Goal: Transaction & Acquisition: Purchase product/service

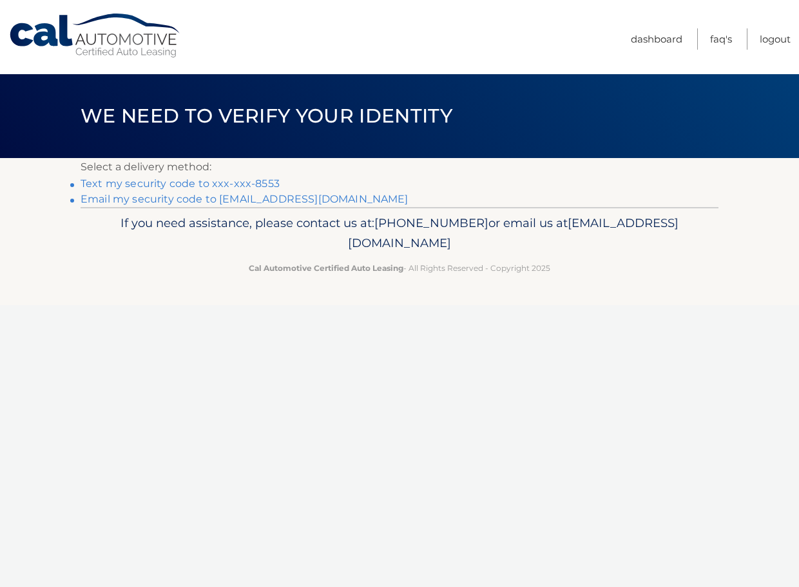
click at [207, 185] on link "Text my security code to xxx-xxx-8553" at bounding box center [180, 183] width 199 height 12
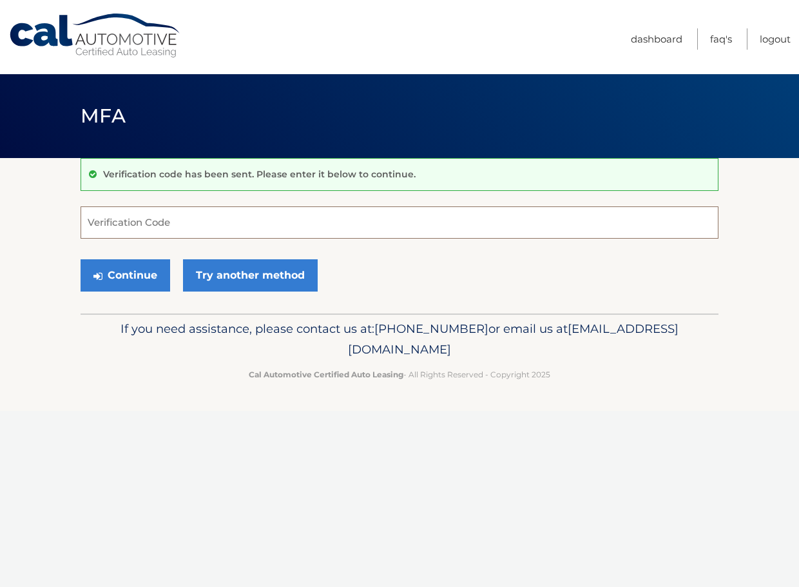
click at [218, 218] on input "Verification Code" at bounding box center [400, 222] width 638 height 32
click at [216, 231] on input "Verification Code" at bounding box center [400, 222] width 638 height 32
type input "841119"
click at [112, 278] on button "Continue" at bounding box center [126, 275] width 90 height 32
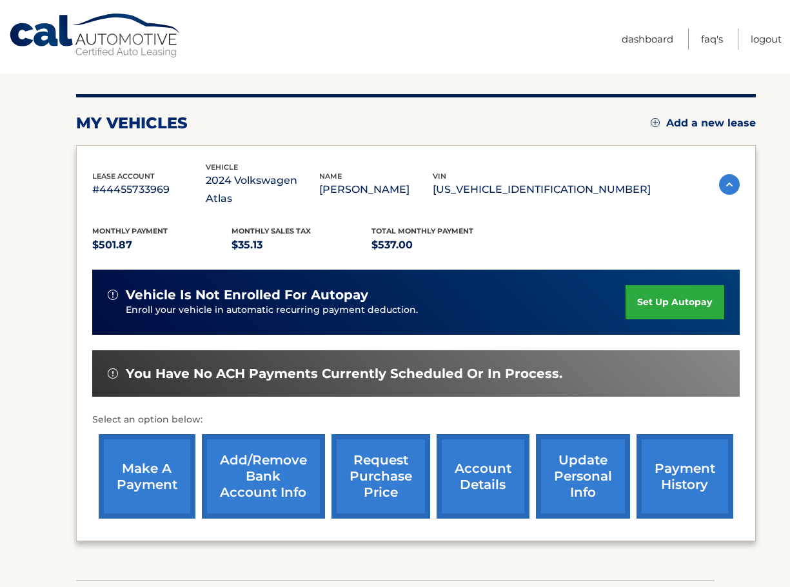
scroll to position [195, 0]
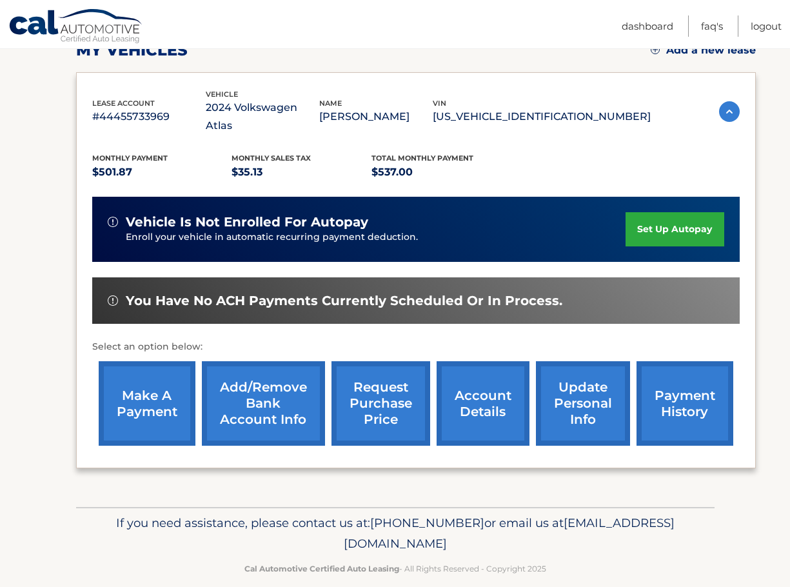
click at [155, 376] on link "make a payment" at bounding box center [147, 403] width 97 height 84
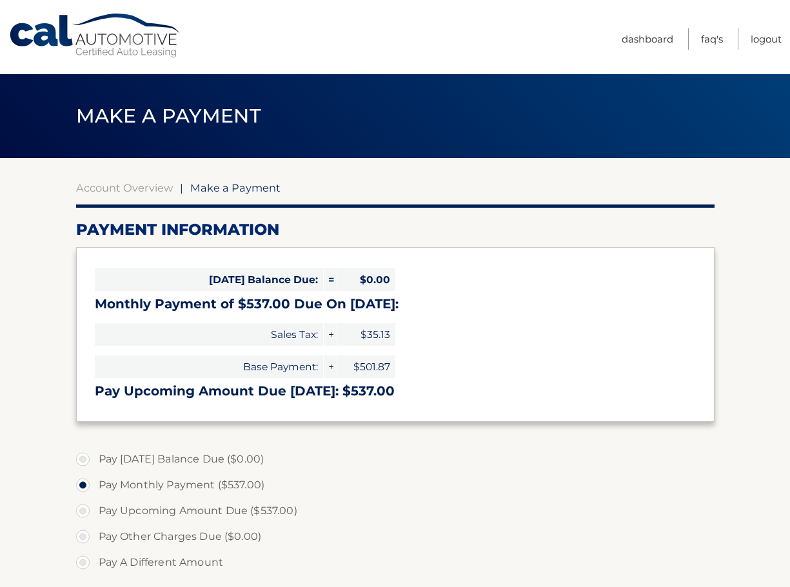
select select "OTQwZjNkY2UtNTIzOS00NGE5LTkxNjAtYzBiMTBkM2IwNjU0"
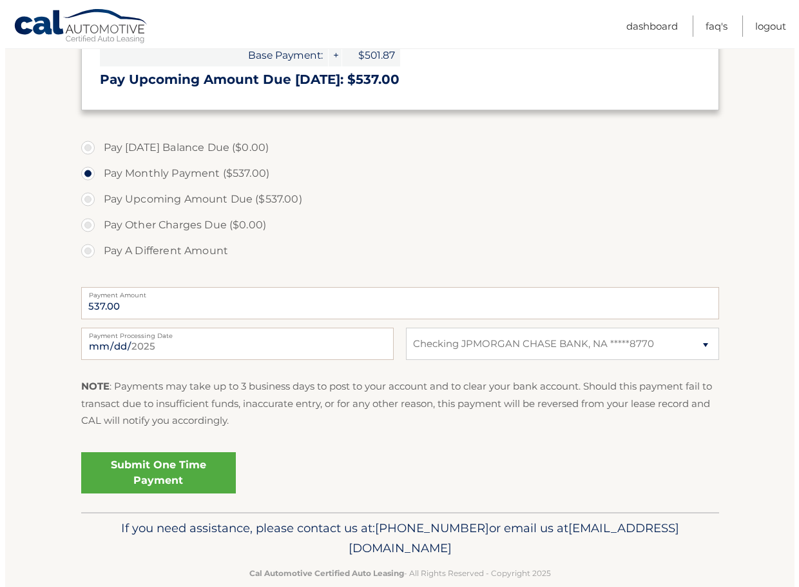
scroll to position [335, 0]
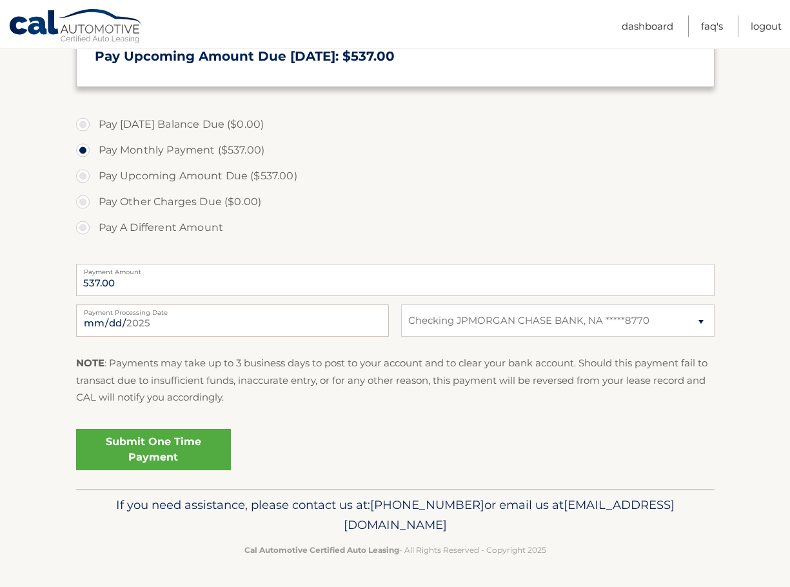
click at [142, 443] on link "Submit One Time Payment" at bounding box center [153, 449] width 155 height 41
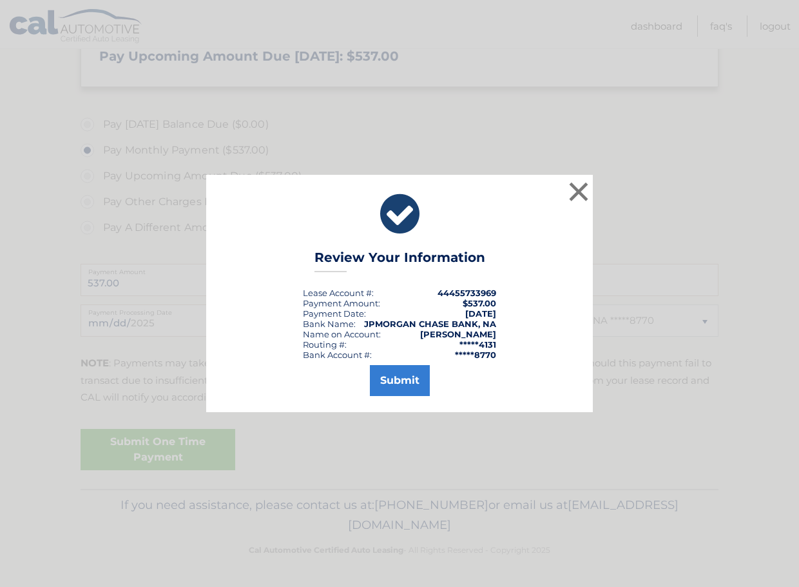
click at [360, 386] on div "Submit" at bounding box center [399, 378] width 354 height 36
click at [380, 381] on button "Submit" at bounding box center [400, 380] width 60 height 31
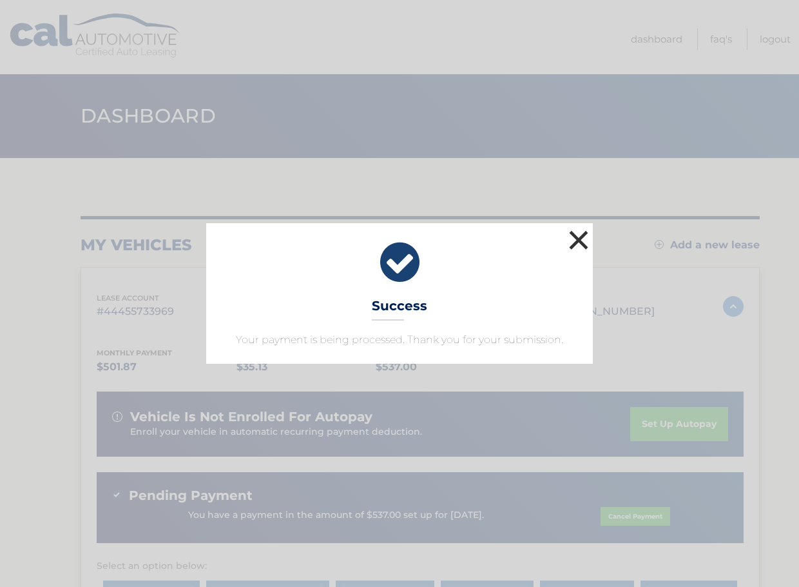
click at [579, 240] on button "×" at bounding box center [579, 240] width 26 height 26
